Goal: Check status: Check status

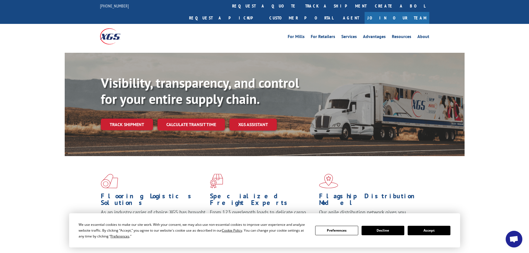
click at [301, 6] on link "track a shipment" at bounding box center [336, 6] width 70 height 12
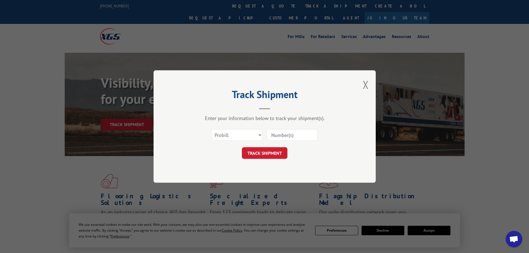
click at [296, 136] on input at bounding box center [292, 135] width 51 height 12
paste input "17589498"
click at [268, 151] on button "TRACK SHIPMENT" at bounding box center [265, 153] width 46 height 12
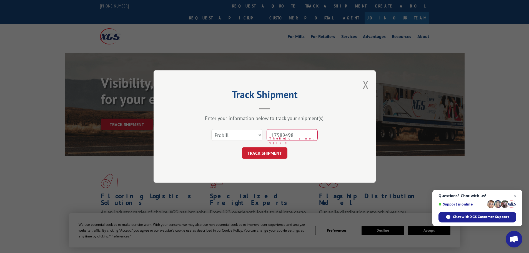
click at [283, 135] on input "17589498" at bounding box center [292, 135] width 51 height 12
type input "17589498"
click at [258, 156] on button "TRACK SHIPMENT" at bounding box center [265, 153] width 46 height 12
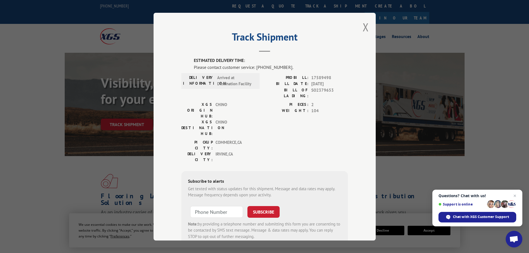
drag, startPoint x: 39, startPoint y: 173, endPoint x: 40, endPoint y: 178, distance: 5.3
click at [39, 173] on div "Track Shipment ESTIMATED DELIVERY TIME: Please contact customer service: [PHONE…" at bounding box center [264, 126] width 529 height 253
click at [364, 26] on button "Close modal" at bounding box center [366, 27] width 6 height 15
